Goal: Task Accomplishment & Management: Manage account settings

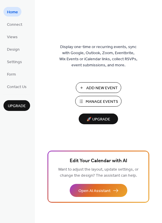
click at [100, 88] on span "Add New Event" at bounding box center [102, 88] width 32 height 6
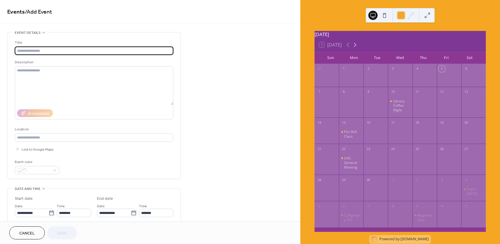
click at [357, 47] on icon at bounding box center [354, 44] width 7 height 7
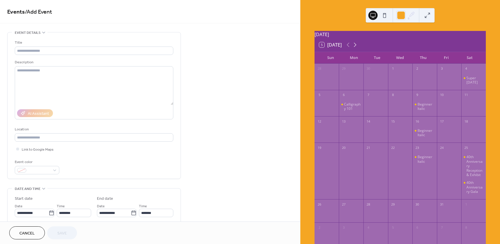
click at [355, 48] on icon at bounding box center [354, 44] width 7 height 7
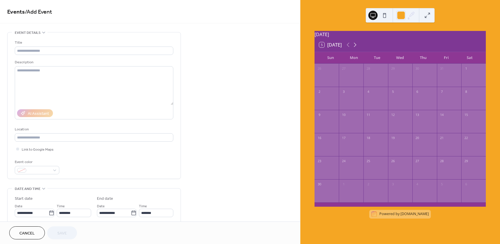
click at [355, 48] on icon at bounding box center [354, 44] width 7 height 7
click at [350, 47] on icon at bounding box center [347, 44] width 7 height 7
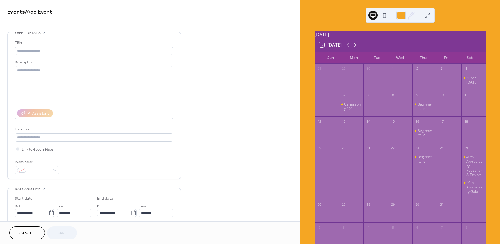
click at [355, 48] on icon at bounding box center [354, 44] width 7 height 7
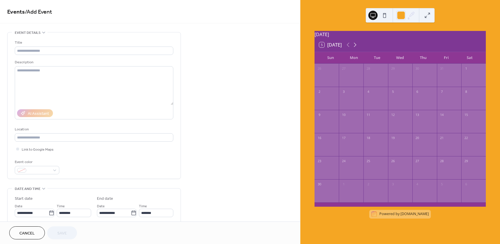
click at [356, 48] on icon at bounding box center [354, 44] width 7 height 7
click at [347, 47] on icon at bounding box center [347, 44] width 7 height 7
click at [350, 47] on icon at bounding box center [347, 44] width 7 height 7
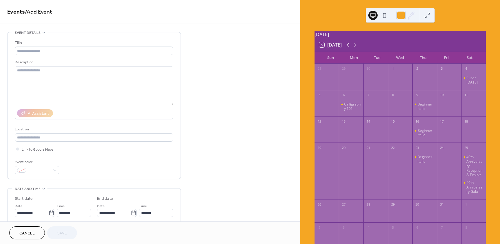
click at [350, 47] on icon at bounding box center [347, 44] width 7 height 7
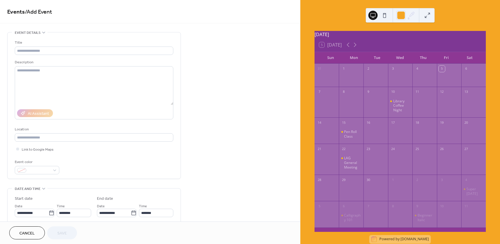
click at [30, 237] on span "Cancel" at bounding box center [26, 233] width 15 height 6
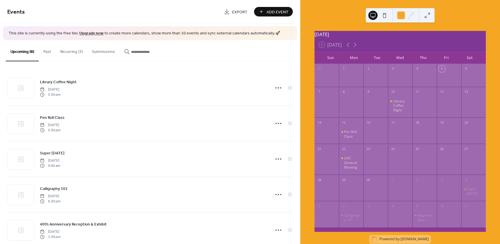
click at [76, 51] on button "Recurring (3)" at bounding box center [72, 50] width 32 height 21
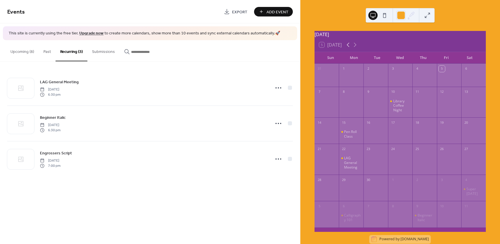
click at [350, 48] on icon at bounding box center [347, 44] width 7 height 7
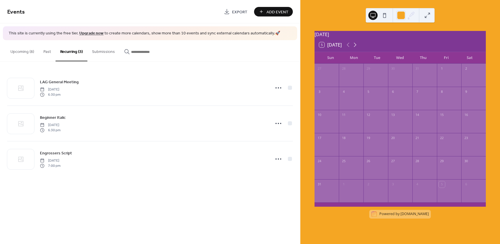
click at [355, 48] on icon at bounding box center [354, 44] width 7 height 7
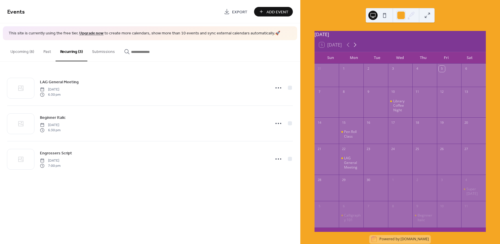
click at [355, 48] on icon at bounding box center [354, 44] width 7 height 7
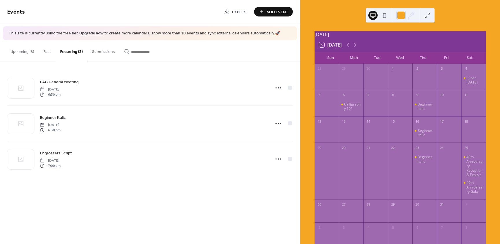
click at [91, 33] on link "Upgrade now" at bounding box center [91, 33] width 24 height 8
